Goal: Task Accomplishment & Management: Manage account settings

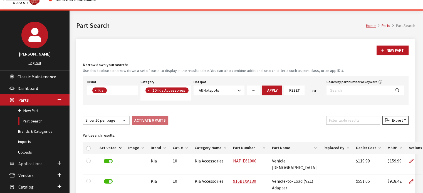
scroll to position [28, 0]
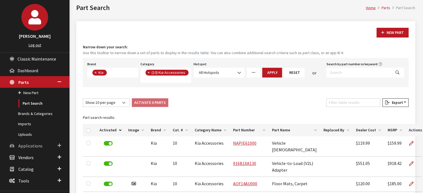
click at [53, 142] on link "Applications" at bounding box center [35, 146] width 70 height 12
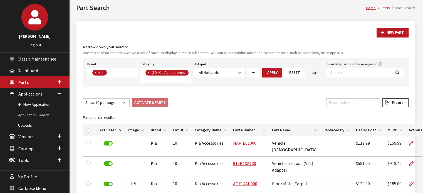
click at [48, 116] on link "Application Search" at bounding box center [35, 115] width 70 height 10
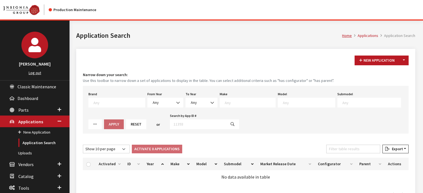
click at [408, 56] on button "Toggle Dropdown" at bounding box center [403, 61] width 9 height 10
click at [397, 71] on button "New From Existing..." at bounding box center [385, 72] width 48 height 10
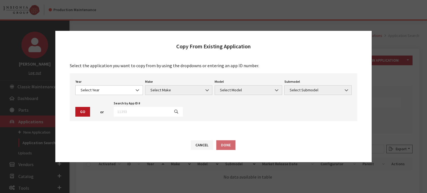
click at [99, 84] on div "Year Select Year [DATE] 2025 2024 2023 2022 2021 2020 2019 2018 2017 2016 2015 …" at bounding box center [109, 86] width 70 height 17
click at [96, 90] on span "Select Year" at bounding box center [109, 90] width 60 height 6
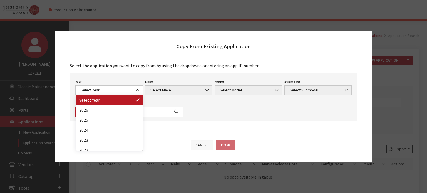
click at [198, 142] on button "Cancel" at bounding box center [202, 145] width 23 height 10
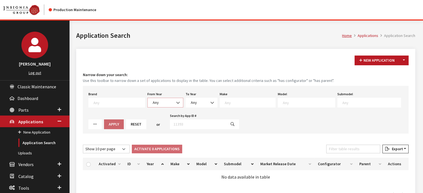
click at [166, 106] on span "Any" at bounding box center [165, 103] width 36 height 10
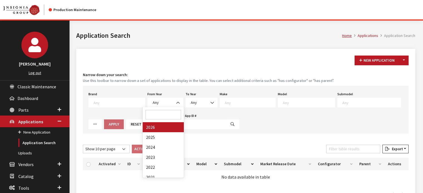
drag, startPoint x: 164, startPoint y: 131, endPoint x: 165, endPoint y: 128, distance: 3.1
select select "2026"
select select
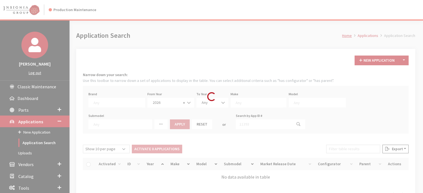
click at [165, 127] on div "Modal title Cancel Yes OK Modal title OK Modal title Cancel Apply Copy From Exi…" at bounding box center [246, 126] width 352 height 210
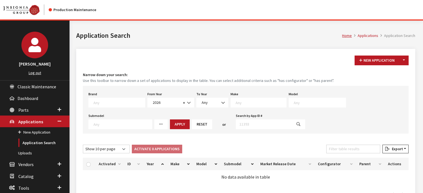
click at [234, 105] on span at bounding box center [259, 103] width 56 height 10
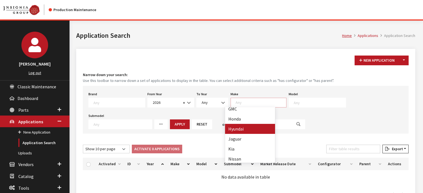
scroll to position [111, 0]
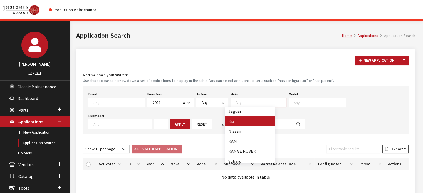
select select "31"
select select
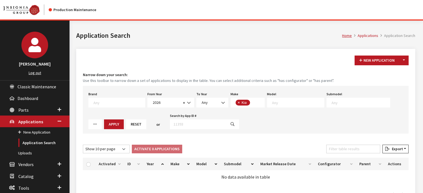
click at [290, 108] on div "Brand Any Acura Alfa Romeo Audi Bentley BMW DoubleTake [PERSON_NAME] Honda Hyun…" at bounding box center [246, 110] width 326 height 48
click at [287, 101] on textarea "Search" at bounding box center [298, 102] width 52 height 5
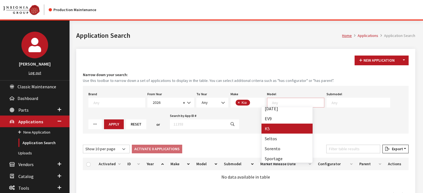
scroll to position [4, 0]
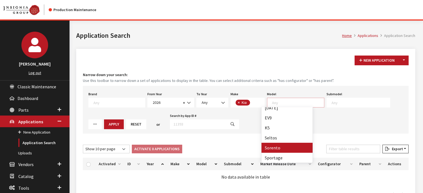
drag, startPoint x: 286, startPoint y: 146, endPoint x: 280, endPoint y: 146, distance: 7.0
select select "389"
select select
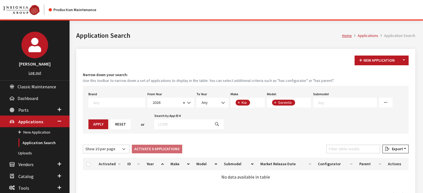
scroll to position [16, 0]
click at [110, 125] on button "Reset" at bounding box center [120, 125] width 20 height 10
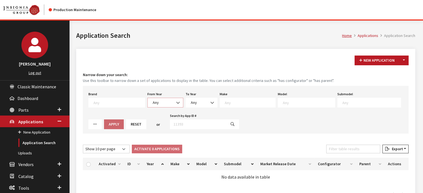
click at [156, 102] on span "Any" at bounding box center [165, 103] width 29 height 6
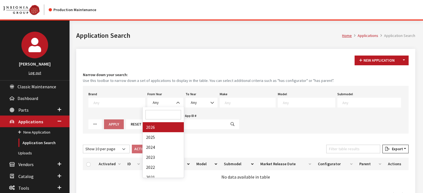
click at [0, 0] on div "Loading..." at bounding box center [0, 0] width 0 height 0
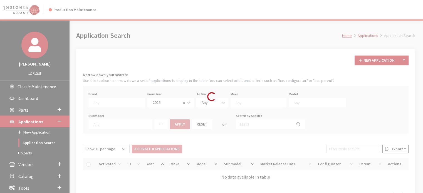
select select "2026"
select select
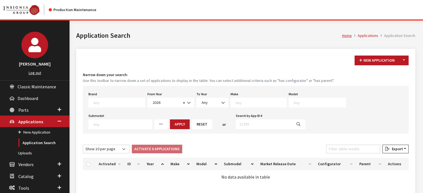
click at [236, 104] on textarea "Search" at bounding box center [261, 102] width 51 height 5
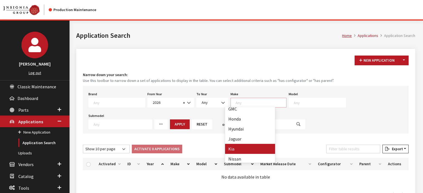
select select "31"
select select
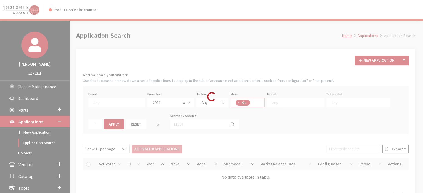
scroll to position [67, 0]
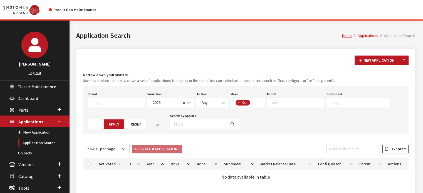
click at [285, 103] on textarea "Search" at bounding box center [298, 102] width 52 height 5
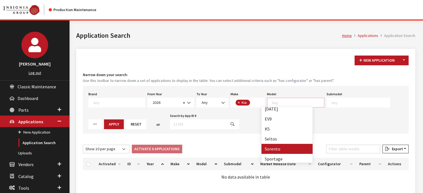
scroll to position [4, 0]
select select "389"
select select
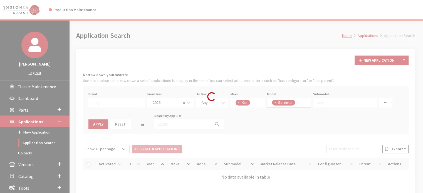
scroll to position [16, 0]
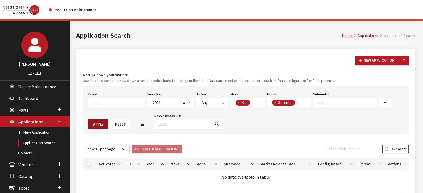
click at [108, 120] on button "Apply" at bounding box center [98, 125] width 20 height 10
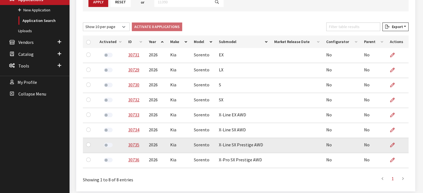
scroll to position [139, 0]
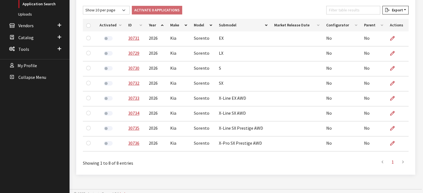
click at [130, 24] on th "ID" at bounding box center [135, 25] width 21 height 13
click at [138, 23] on th "ID" at bounding box center [135, 25] width 21 height 13
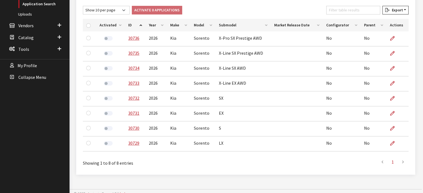
click at [138, 26] on th "ID" at bounding box center [135, 25] width 21 height 13
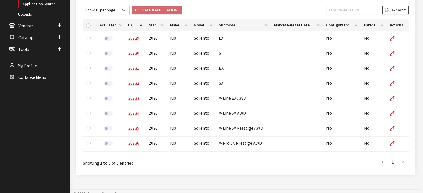
click at [86, 24] on th at bounding box center [89, 25] width 13 height 13
click at [90, 26] on input "checkbox" at bounding box center [88, 25] width 4 height 4
checkbox input "true"
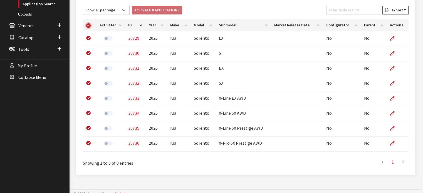
checkbox input "true"
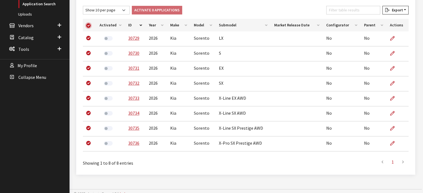
checkbox input "true"
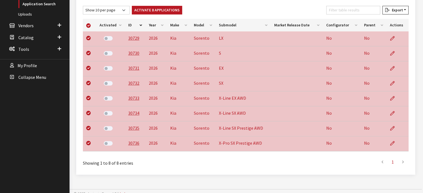
click at [154, 5] on div "New Application Toggle Dropdown New From Existing... Narrow down your search: U…" at bounding box center [245, 42] width 339 height 265
click at [150, 9] on button "Activate 8 Applications" at bounding box center [157, 10] width 50 height 9
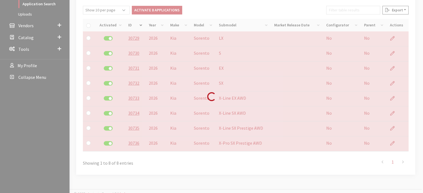
checkbox input "false"
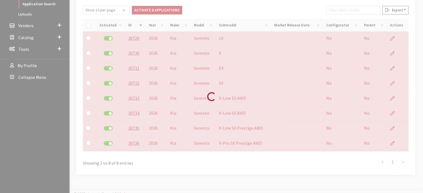
checkbox input "false"
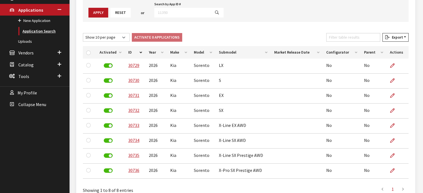
scroll to position [83, 0]
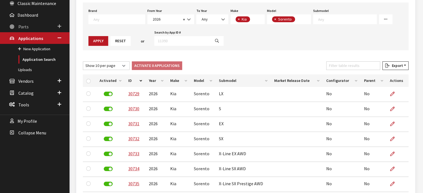
click at [23, 28] on span "Parts" at bounding box center [23, 27] width 10 height 6
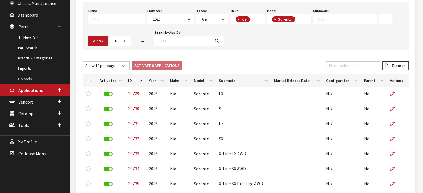
click at [32, 79] on link "Uploads" at bounding box center [35, 79] width 70 height 10
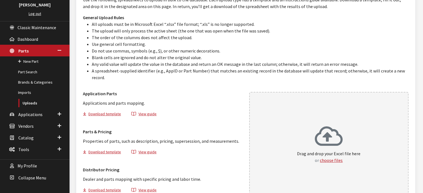
scroll to position [91, 0]
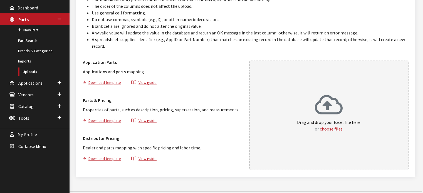
click at [272, 99] on div "Drag and drop your Excel file here or choose files" at bounding box center [329, 116] width 160 height 110
